Goal: Task Accomplishment & Management: Manage account settings

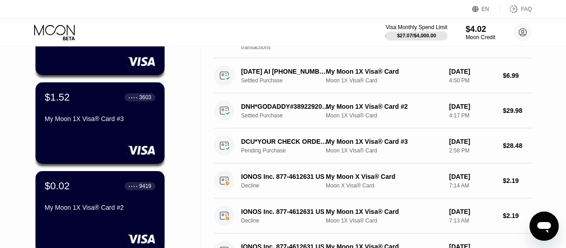
scroll to position [127, 0]
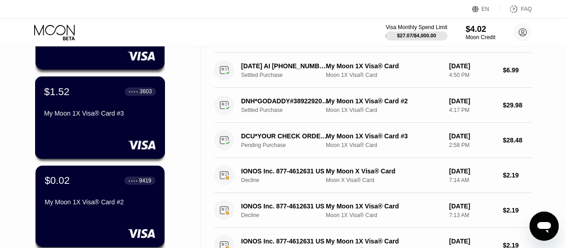
click at [51, 116] on div "My Moon 1X Visa® Card #3" at bounding box center [100, 113] width 112 height 7
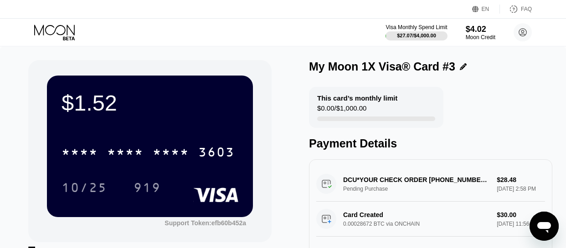
scroll to position [48, 0]
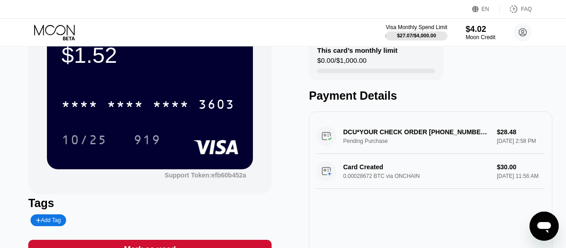
drag, startPoint x: 0, startPoint y: 0, endPoint x: 134, endPoint y: 117, distance: 177.6
click at [134, 117] on div "$1.52 * * * * * * * * * * * * 3603 10/25 919" at bounding box center [150, 98] width 206 height 141
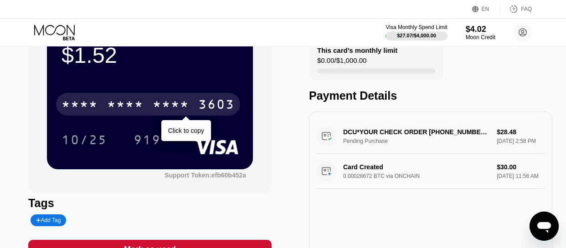
scroll to position [0, 0]
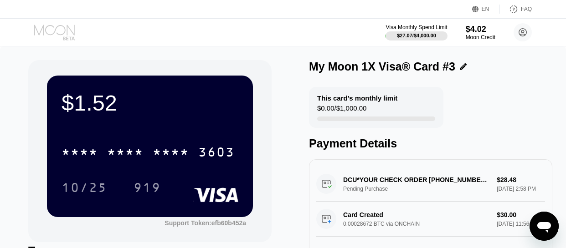
click at [59, 35] on icon at bounding box center [54, 30] width 41 height 10
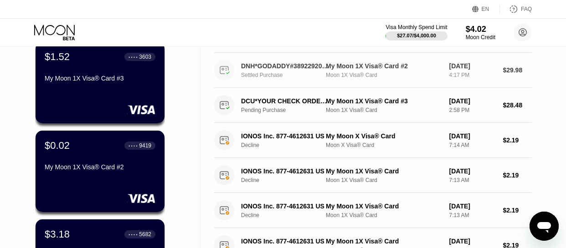
scroll to position [166, 0]
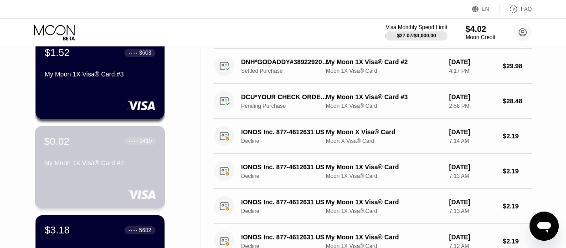
click at [75, 152] on div "$0.02 ● ● ● ● 9419 My Moon 1X Visa® Card #2" at bounding box center [100, 152] width 112 height 35
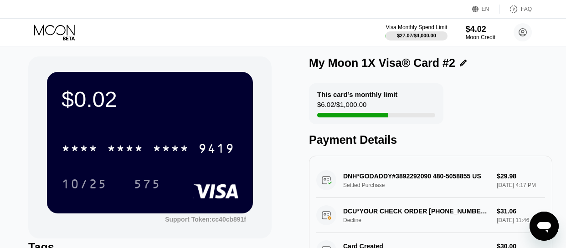
scroll to position [4, 0]
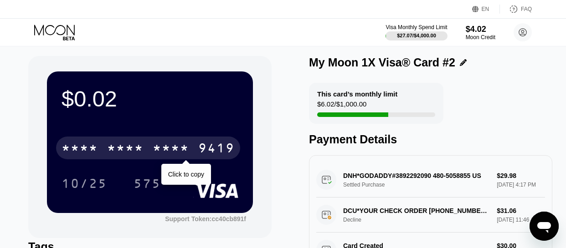
click at [175, 153] on div "* * * *" at bounding box center [171, 149] width 36 height 15
